Goal: Find specific page/section: Find specific page/section

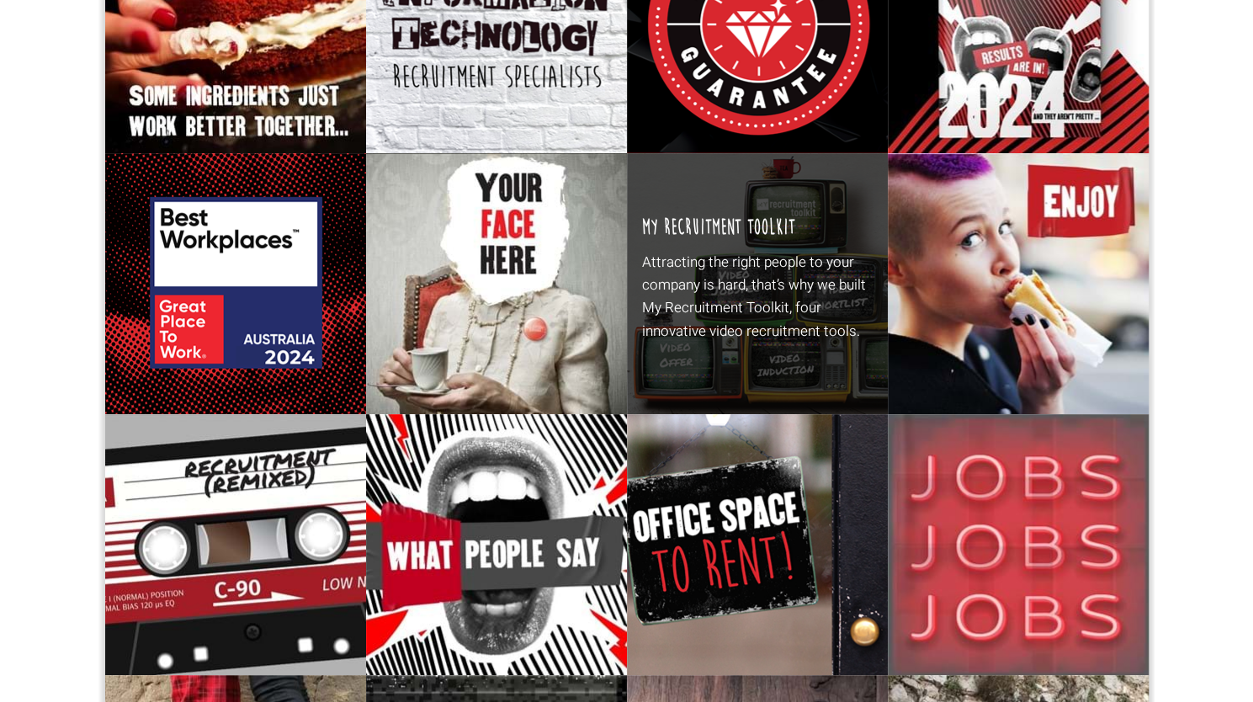
scroll to position [270, 0]
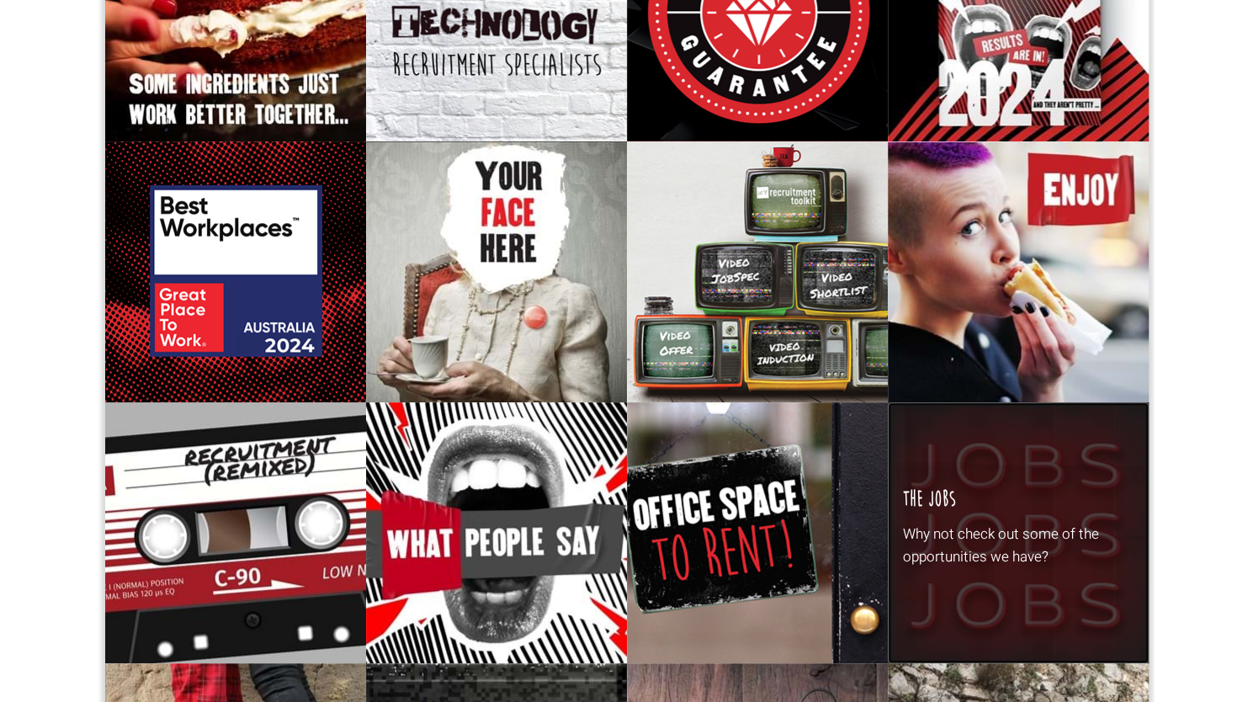
click at [985, 489] on div "The Jobs Why not check out some of the opportunities we have?" at bounding box center [1018, 532] width 261 height 261
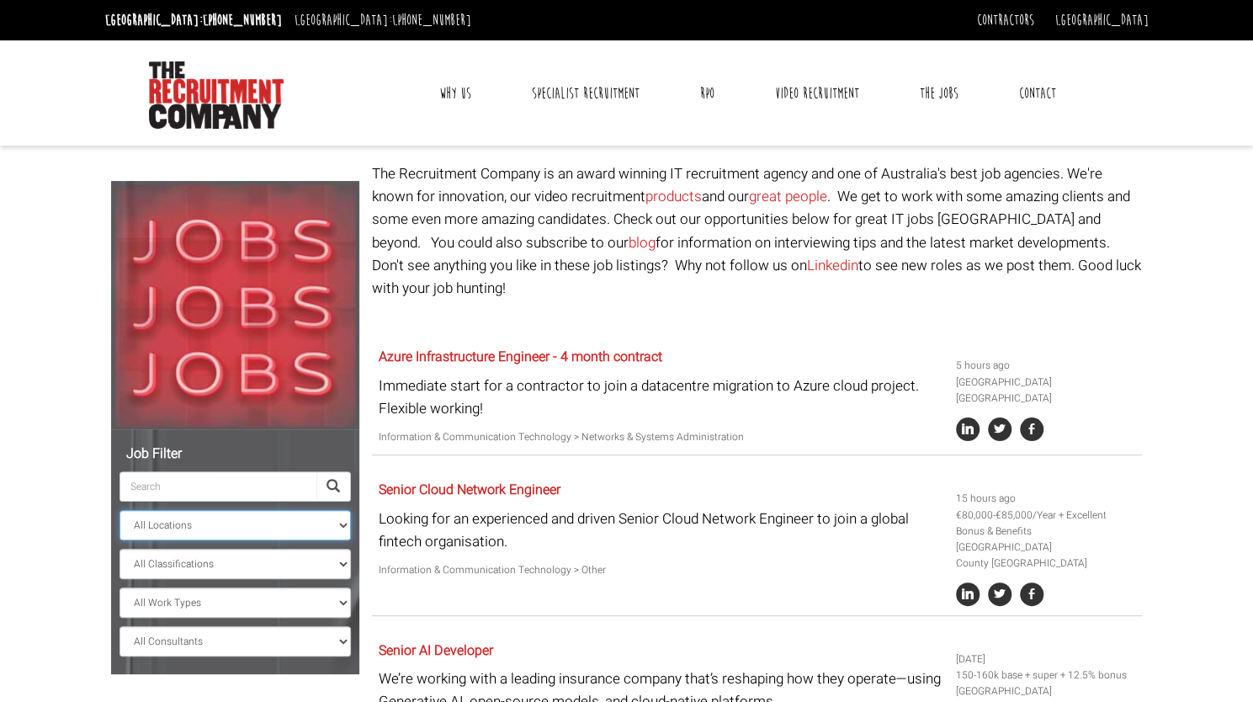
click at [184, 526] on select "All Locations [GEOGRAPHIC_DATA] [GEOGRAPHIC_DATA] [GEOGRAPHIC_DATA] [GEOGRAPHIC…" at bounding box center [235, 525] width 231 height 30
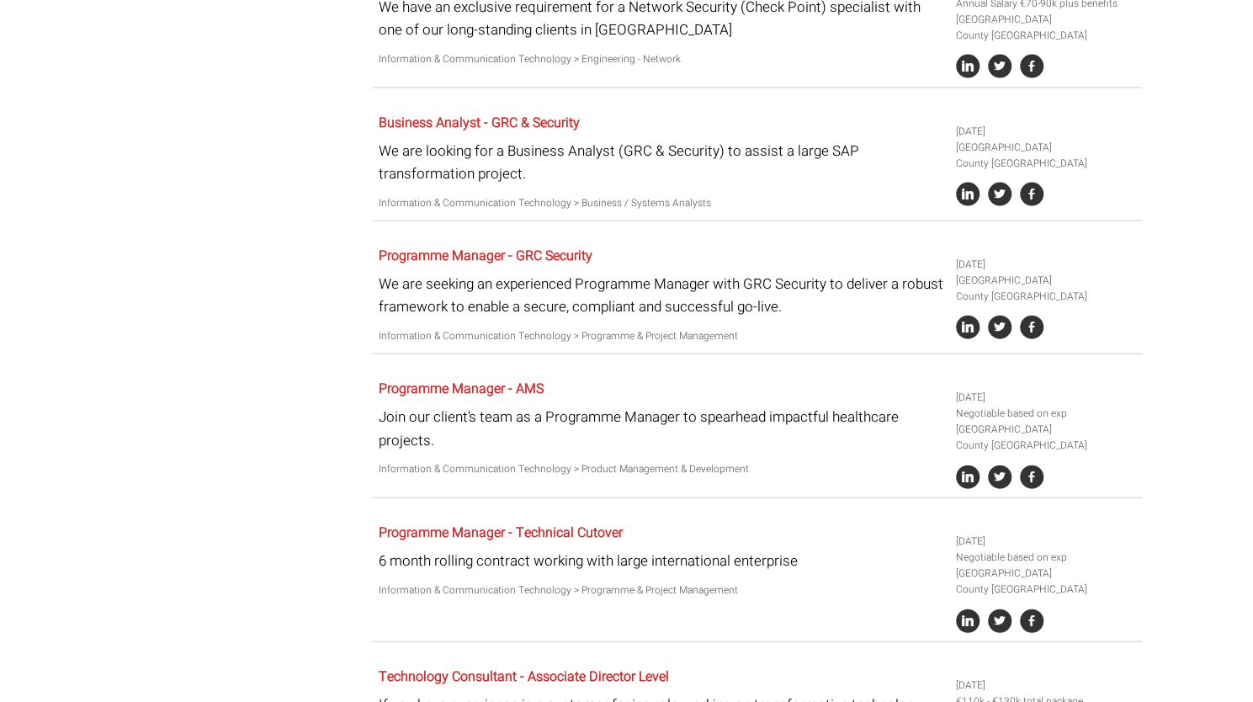
scroll to position [2120, 0]
